Goal: Task Accomplishment & Management: Use online tool/utility

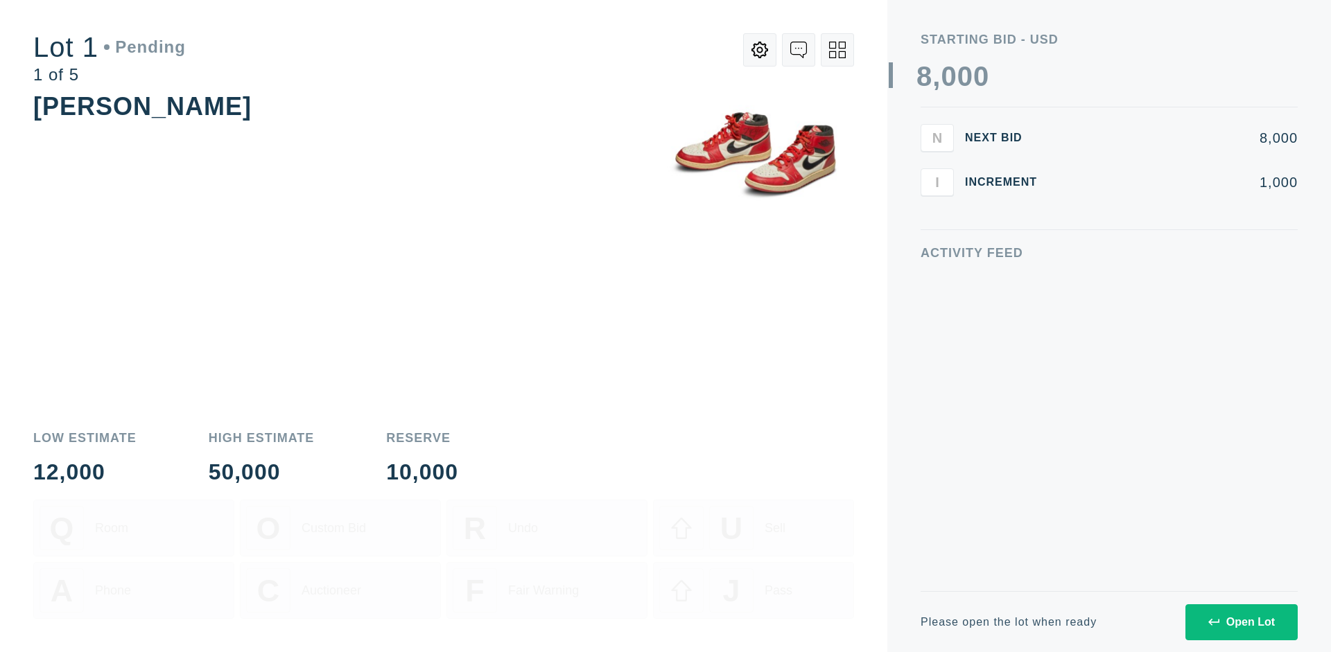
click at [1241, 622] on div "Open Lot" at bounding box center [1241, 622] width 67 height 12
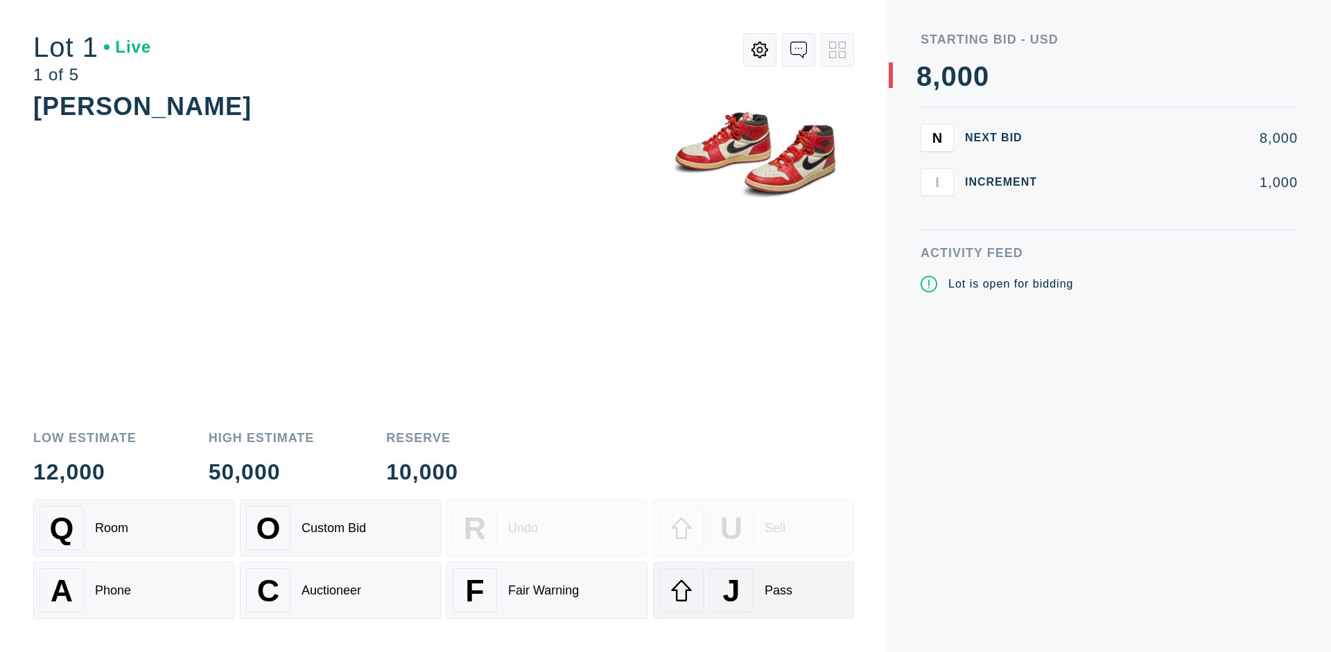
click at [754, 591] on div "J Pass" at bounding box center [753, 591] width 189 height 44
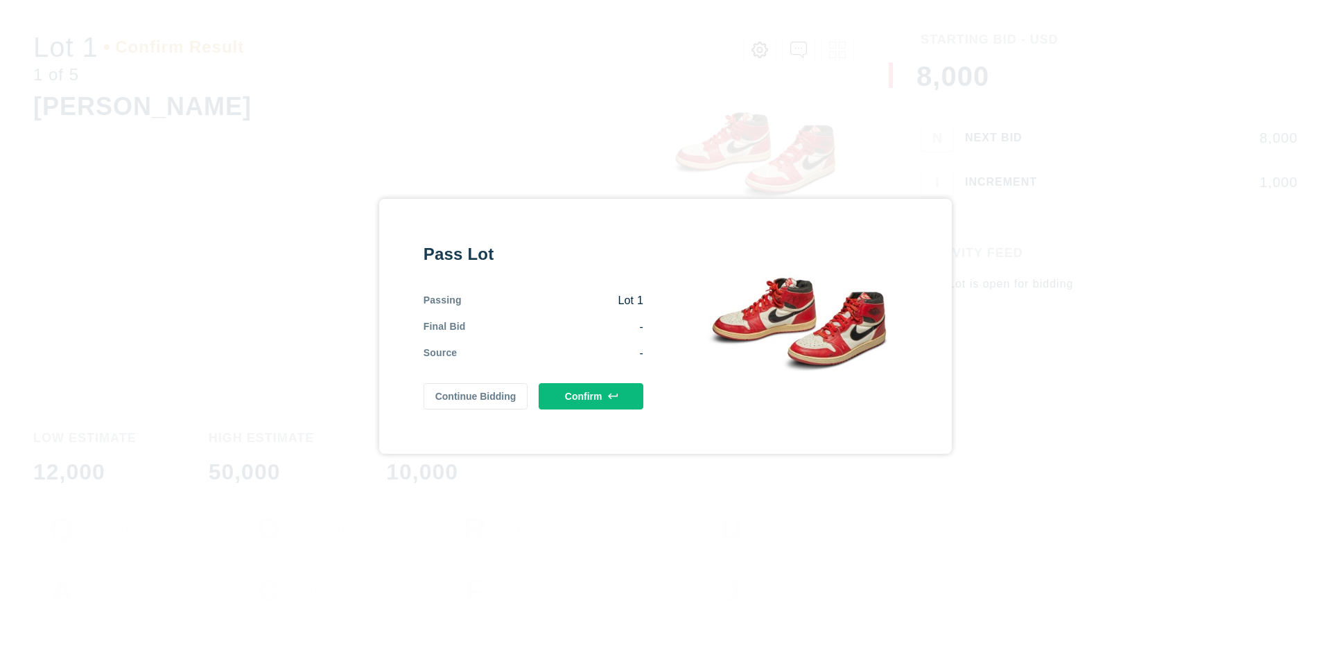
click at [591, 396] on button "Confirm" at bounding box center [591, 396] width 105 height 26
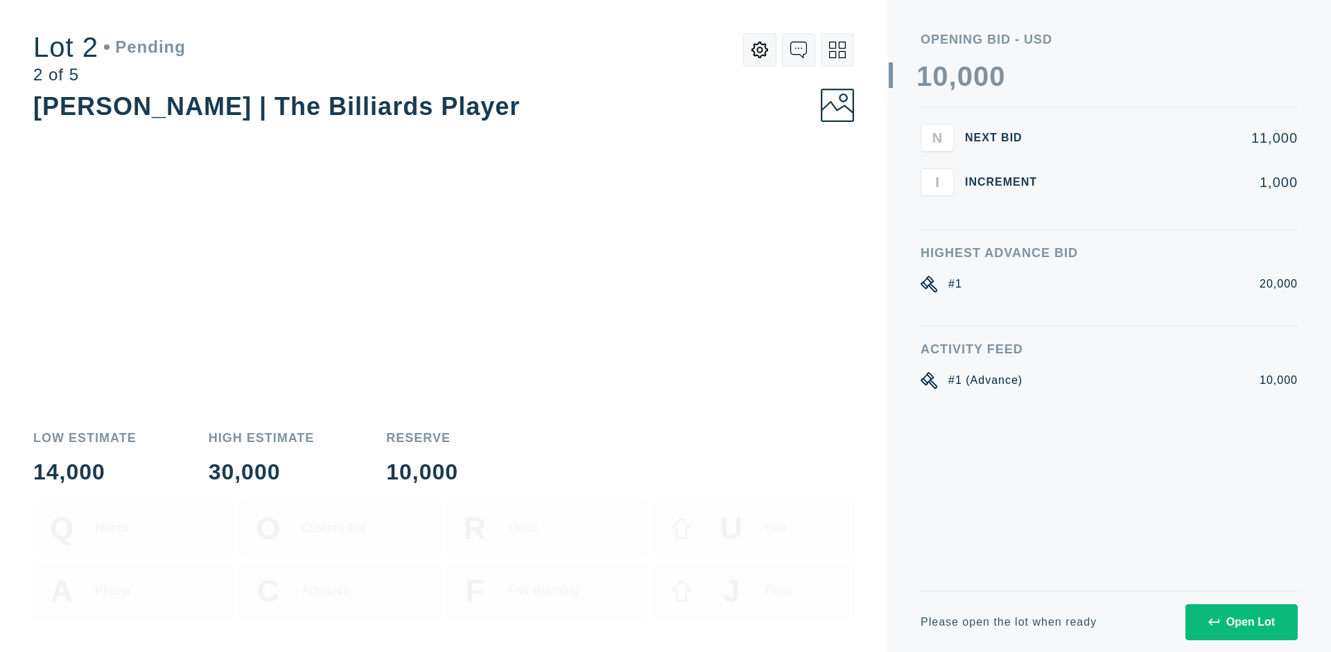
click at [1241, 622] on div "Open Lot" at bounding box center [1241, 622] width 67 height 12
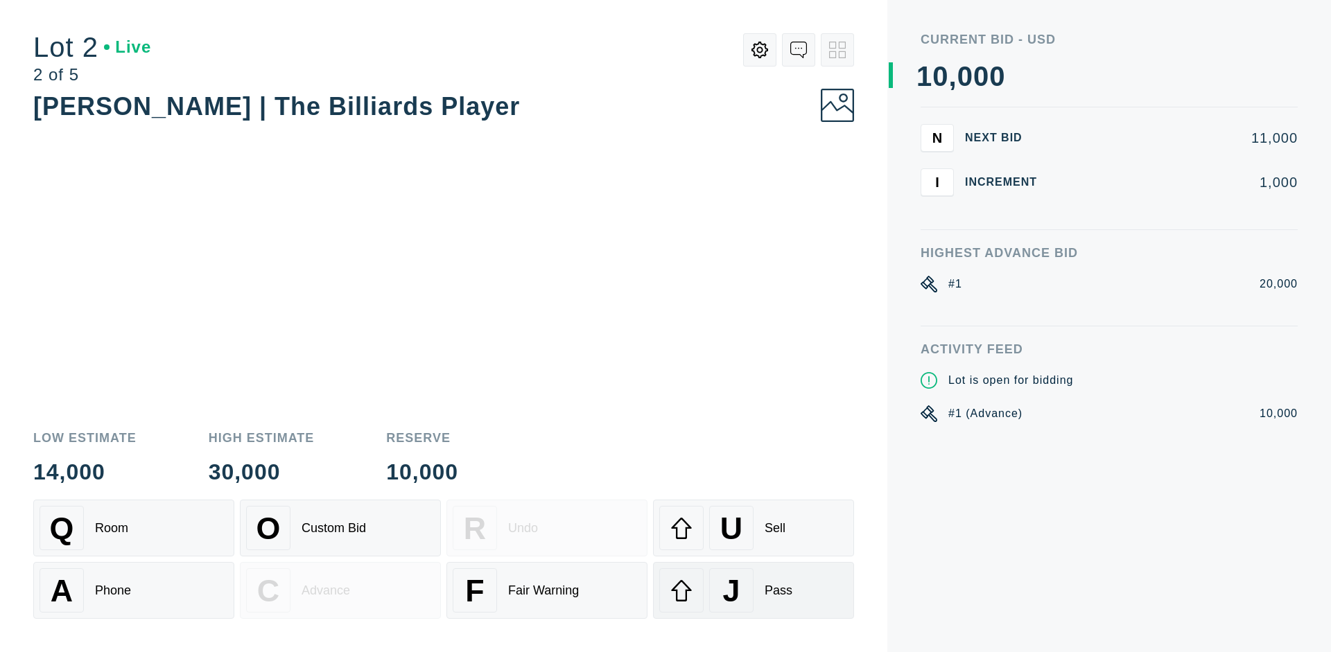
click at [754, 591] on div "J Pass" at bounding box center [753, 591] width 189 height 44
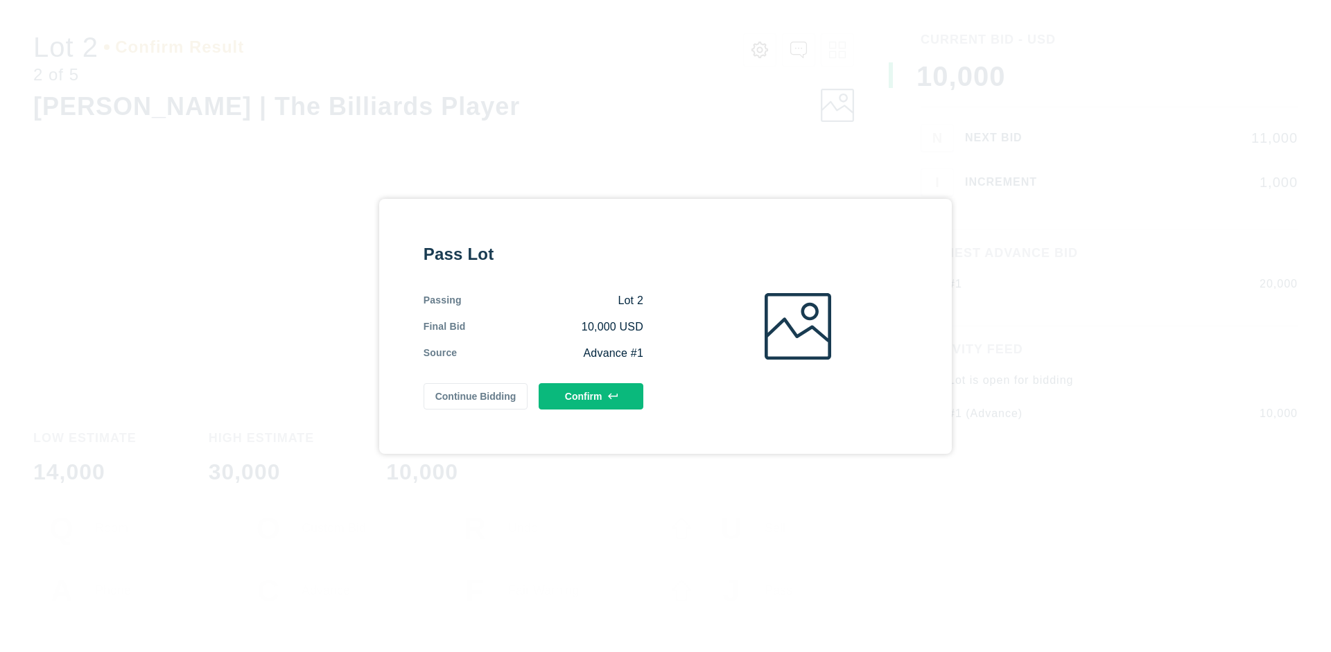
click at [591, 396] on button "Confirm" at bounding box center [591, 396] width 105 height 26
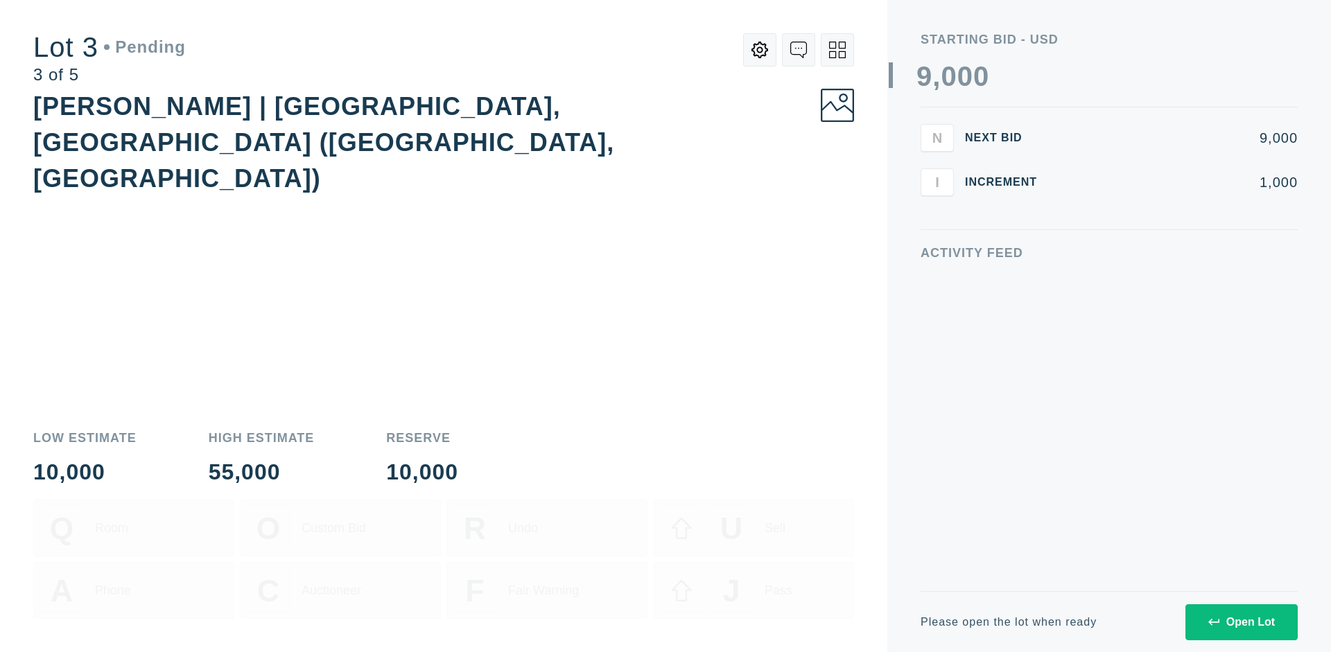
click at [1241, 622] on div "Open Lot" at bounding box center [1241, 622] width 67 height 12
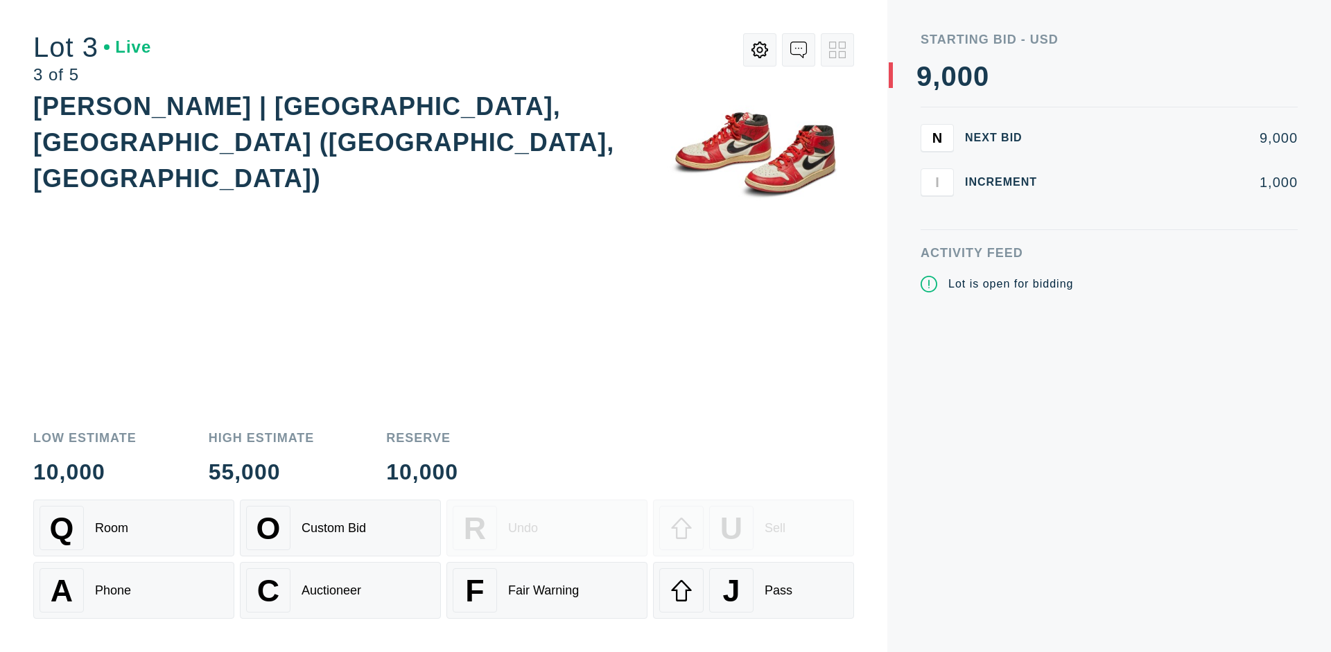
click at [754, 591] on div "J Pass" at bounding box center [753, 591] width 189 height 44
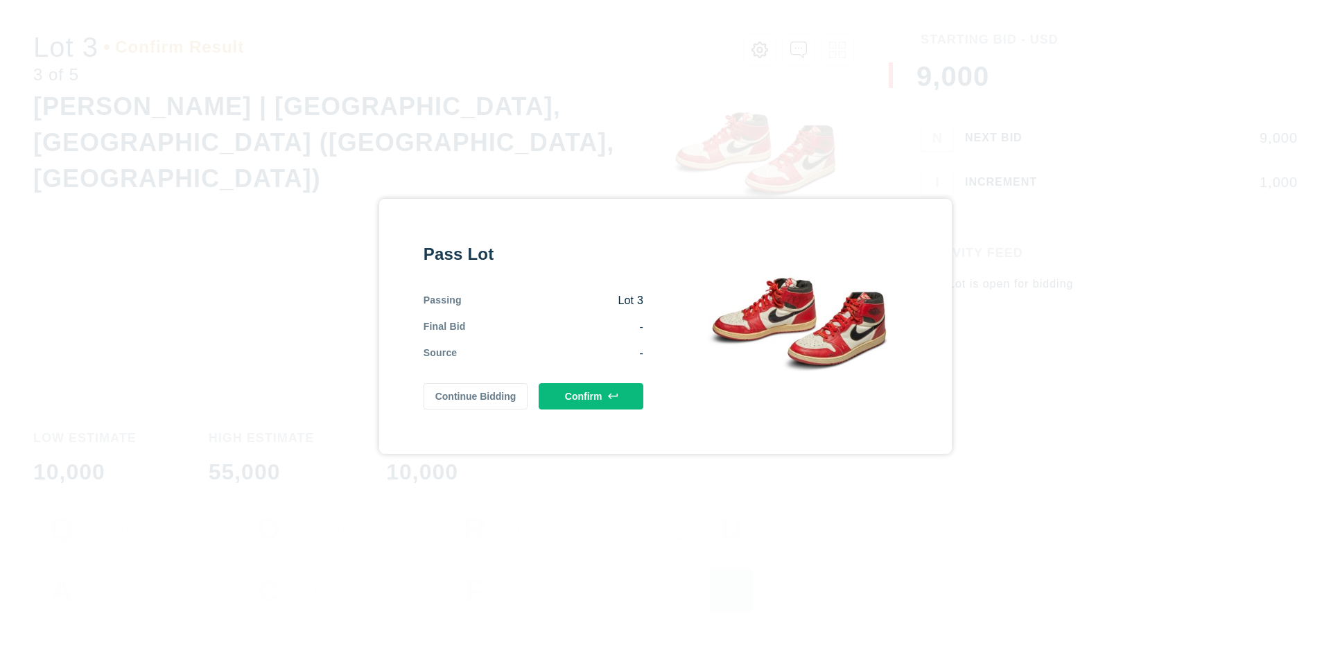
click at [591, 394] on button "Confirm" at bounding box center [591, 396] width 105 height 26
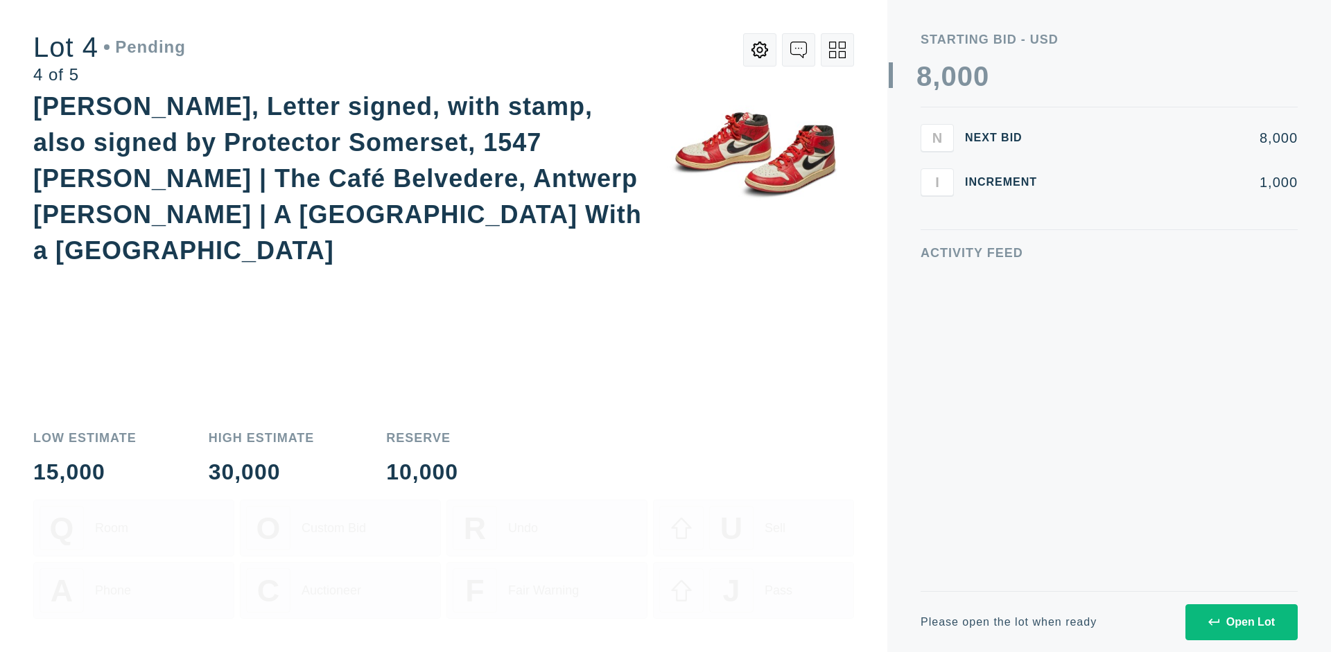
click at [838, 50] on icon at bounding box center [837, 50] width 17 height 17
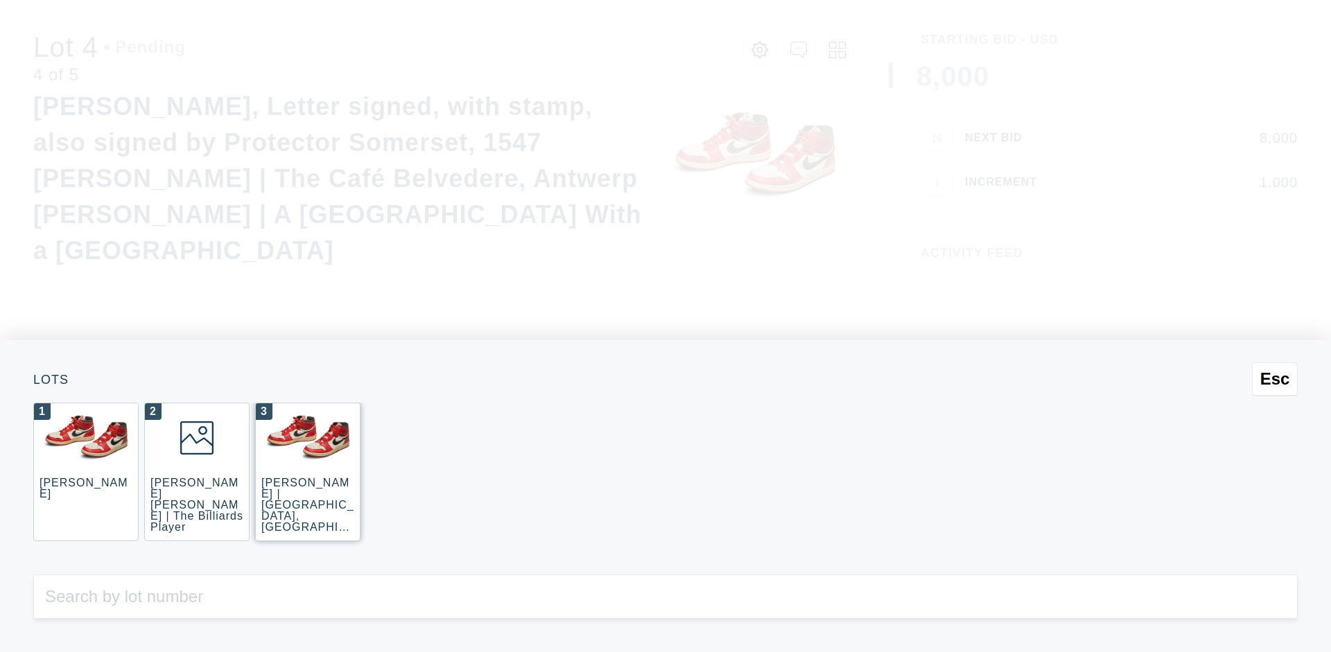
click at [308, 472] on div "3 JOAQUÍN SOROLLA | La Caleta, Málaga (La Caleta Beach, Málaga)" at bounding box center [307, 472] width 105 height 139
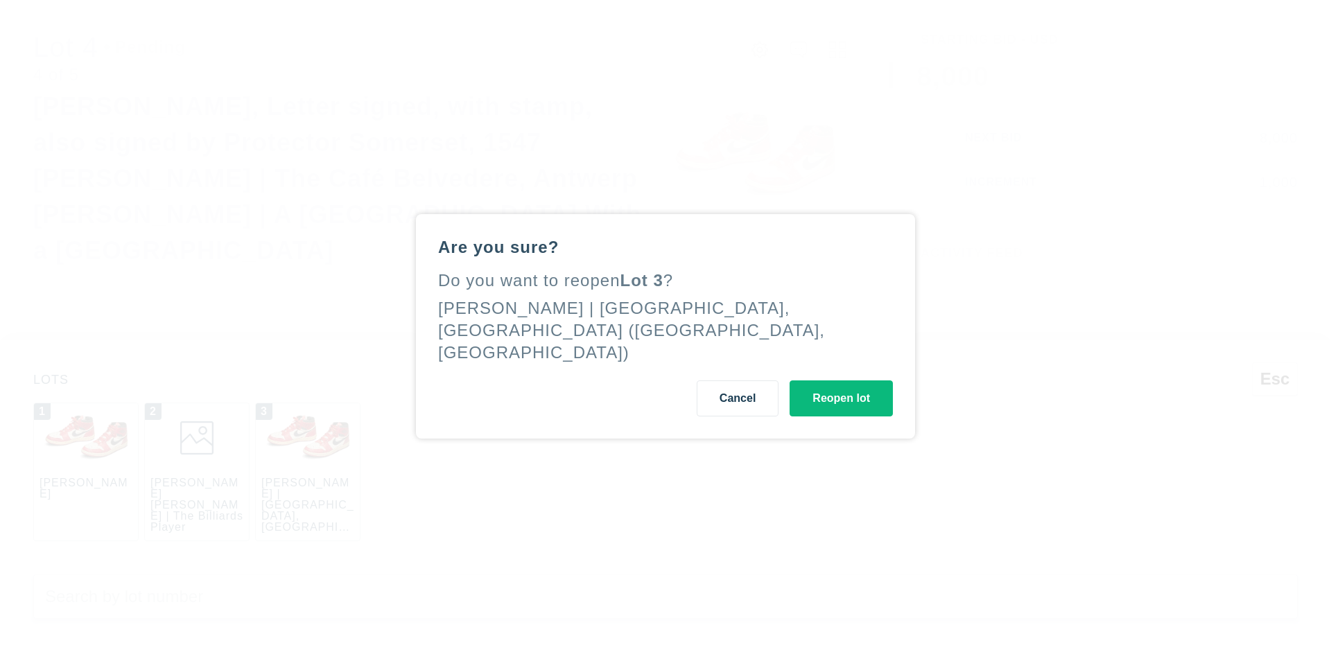
click at [841, 385] on button "Reopen lot" at bounding box center [841, 399] width 103 height 36
